Goal: Find specific page/section: Find specific page/section

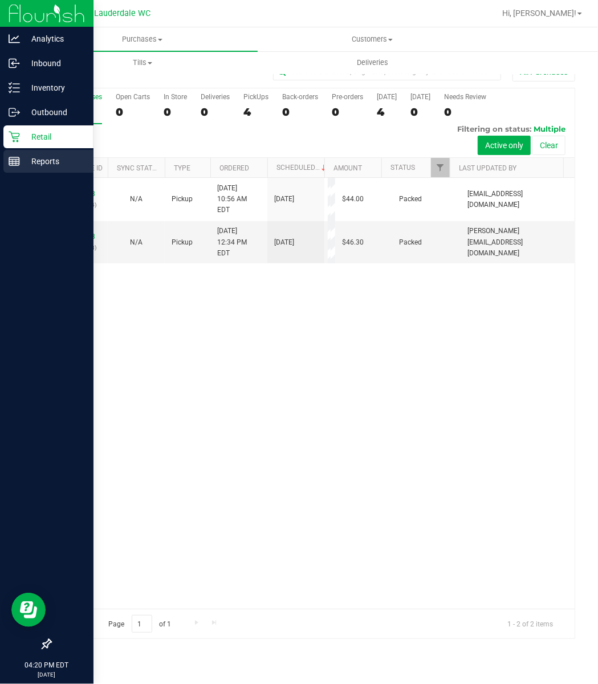
click at [11, 156] on icon at bounding box center [14, 161] width 11 height 11
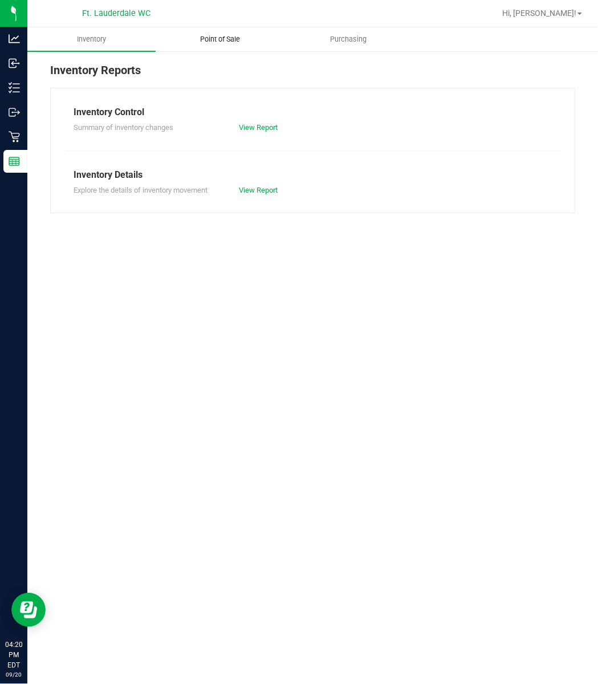
click at [238, 35] on span "Point of Sale" at bounding box center [220, 39] width 71 height 10
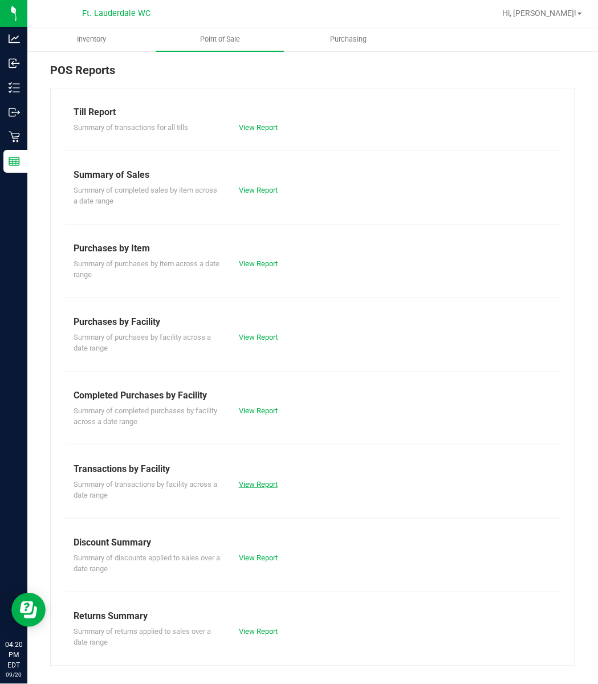
click at [265, 486] on link "View Report" at bounding box center [258, 484] width 39 height 9
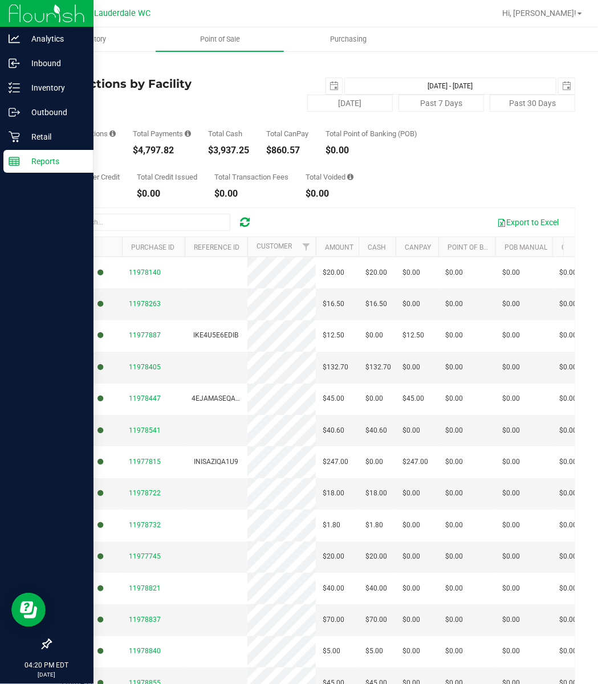
click at [14, 160] on line at bounding box center [14, 160] width 10 height 0
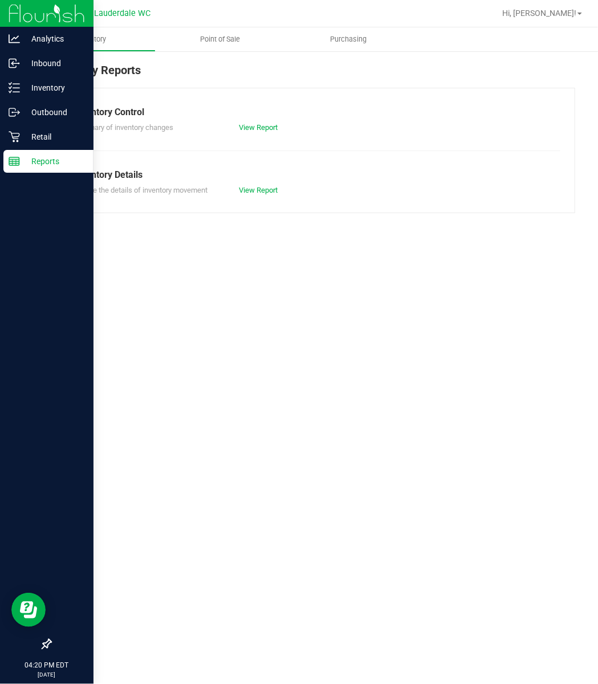
click at [10, 165] on rect at bounding box center [14, 161] width 10 height 8
click at [15, 92] on icon at bounding box center [14, 87] width 11 height 11
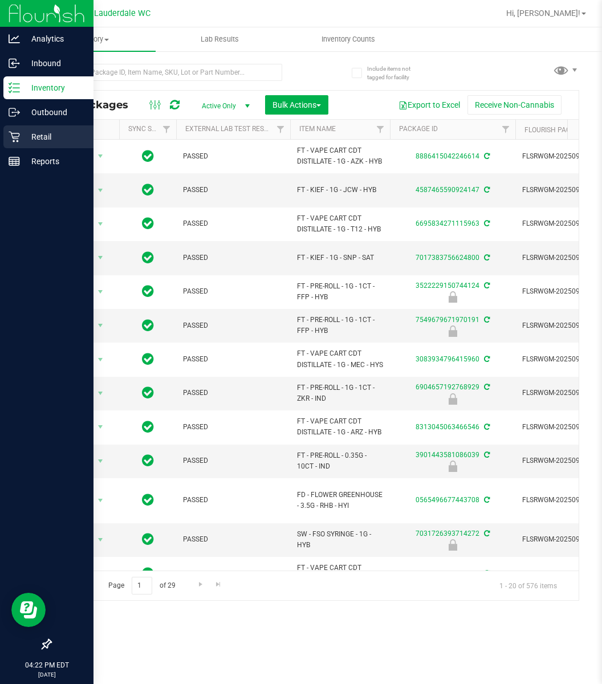
click at [32, 131] on p "Retail" at bounding box center [54, 137] width 68 height 14
